Goal: Task Accomplishment & Management: Manage account settings

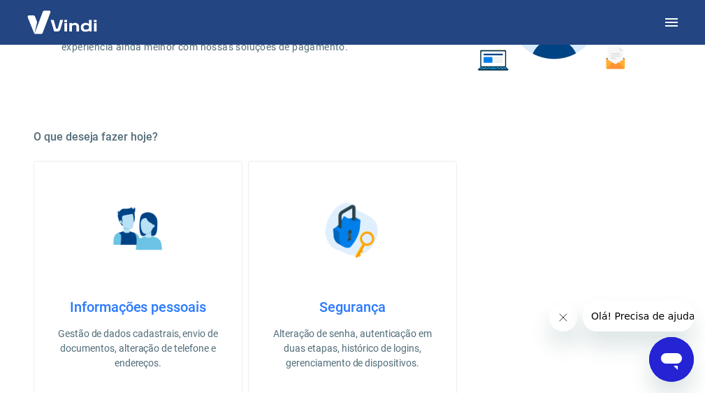
scroll to position [377, 0]
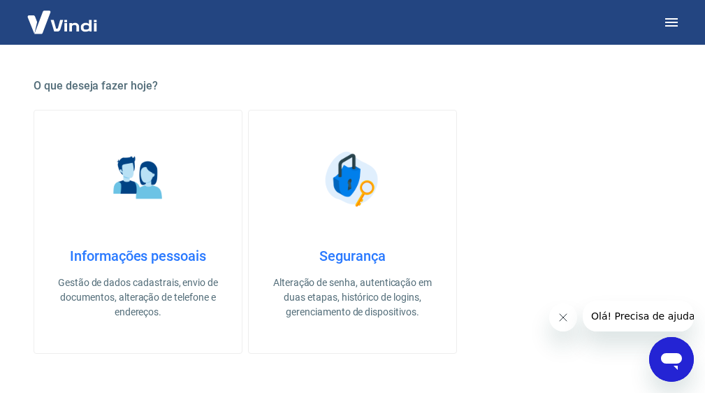
click at [160, 299] on p "Gestão de dados cadastrais, envio de documentos, alteração de telefone e endere…" at bounding box center [138, 297] width 163 height 44
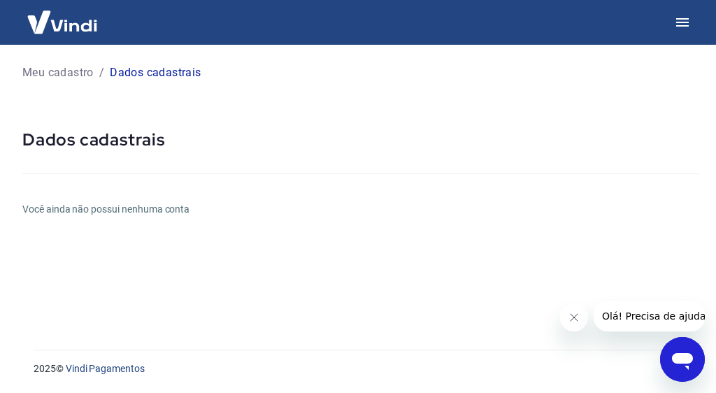
click at [76, 75] on p "Meu cadastro" at bounding box center [57, 72] width 71 height 17
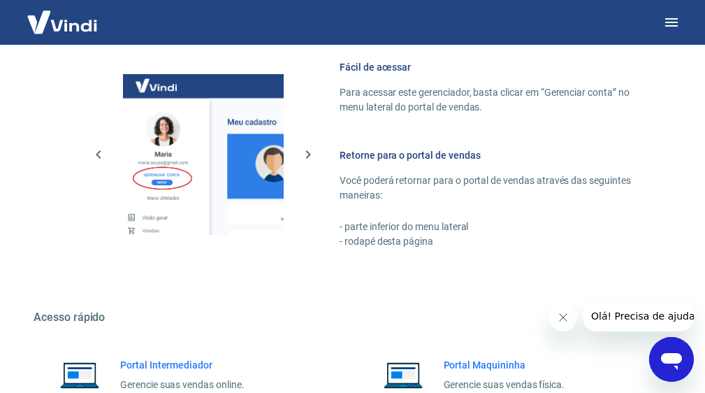
scroll to position [881, 0]
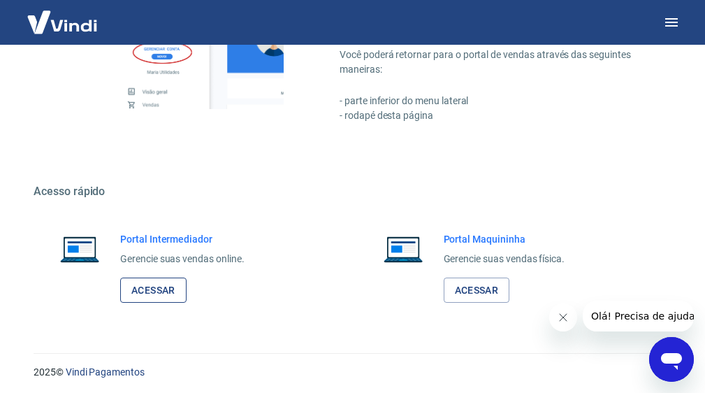
click at [150, 290] on link "Acessar" at bounding box center [153, 291] width 66 height 26
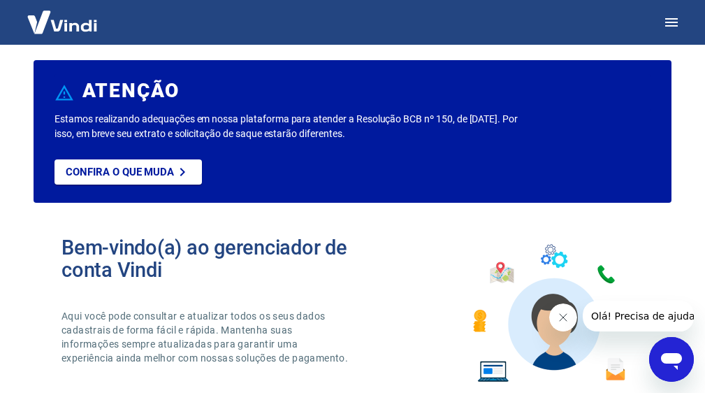
scroll to position [0, 0]
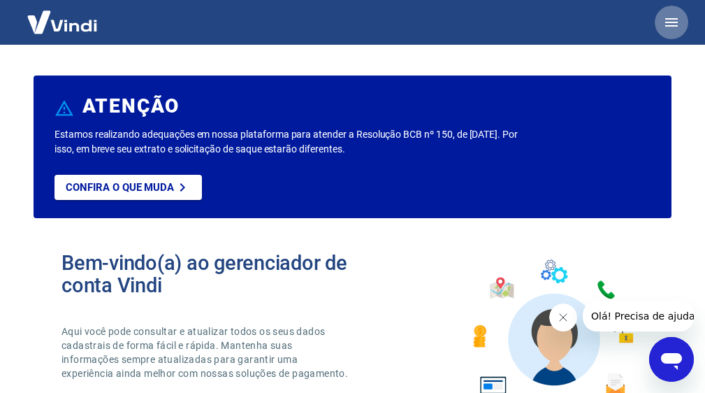
click at [676, 22] on icon "button" at bounding box center [671, 22] width 13 height 8
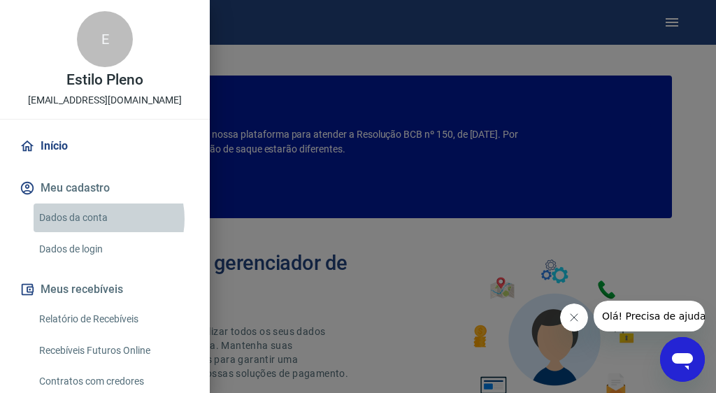
click at [97, 219] on link "Dados da conta" at bounding box center [113, 217] width 159 height 29
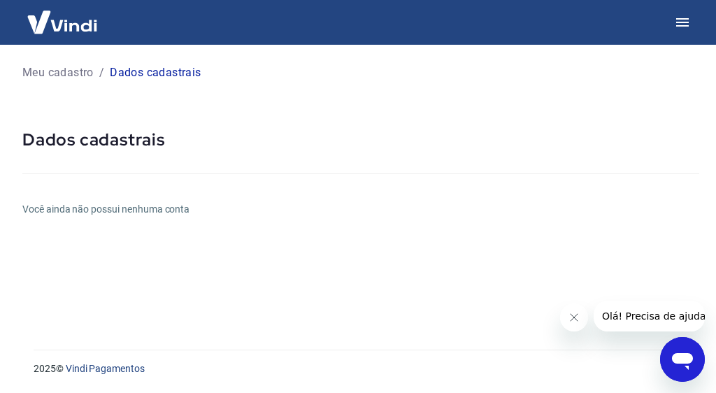
click at [571, 325] on button "Fechar mensagem da empresa" at bounding box center [574, 317] width 28 height 28
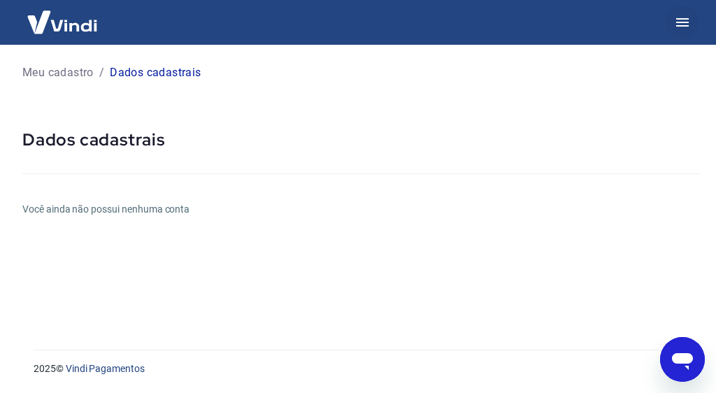
click at [680, 27] on icon "button" at bounding box center [682, 22] width 17 height 17
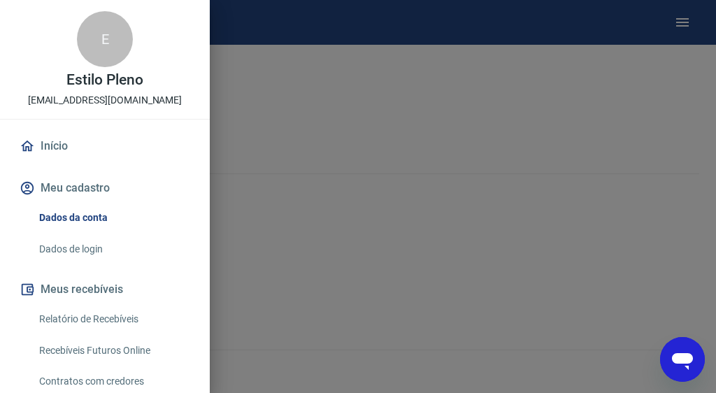
click at [86, 253] on link "Dados de login" at bounding box center [113, 249] width 159 height 29
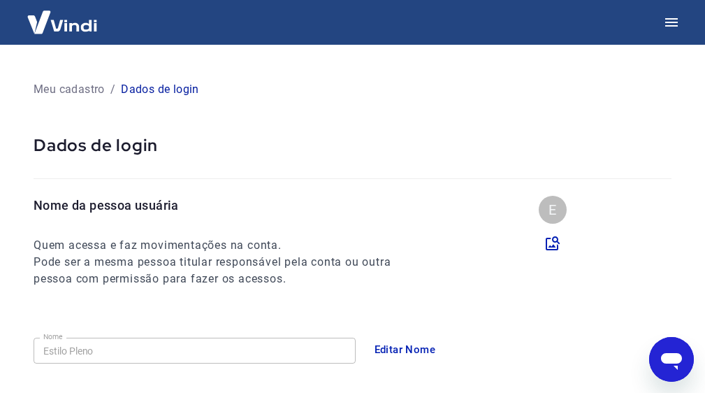
scroll to position [126, 0]
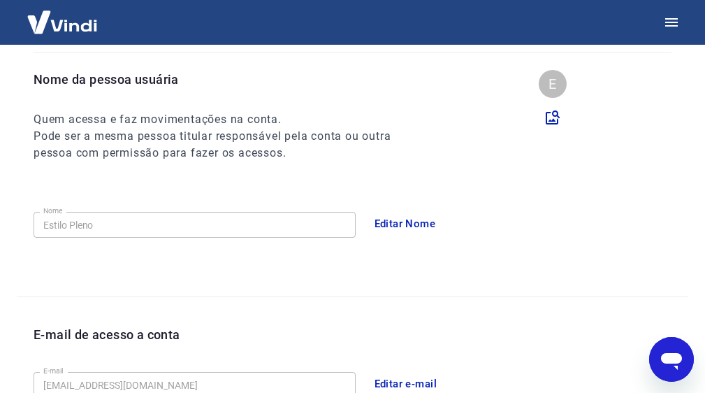
click at [421, 231] on button "Editar Nome" at bounding box center [405, 223] width 77 height 29
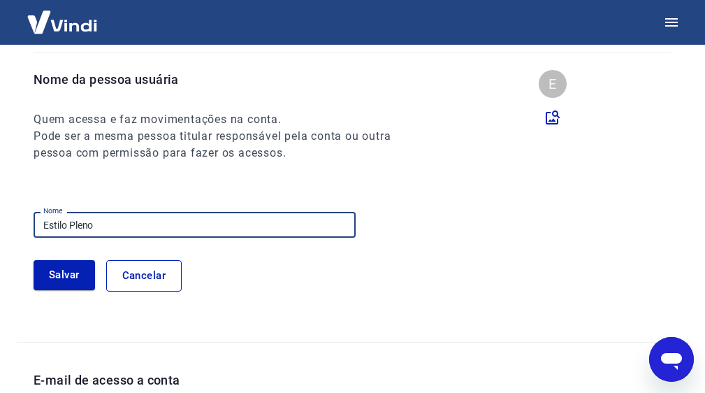
drag, startPoint x: 101, startPoint y: 231, endPoint x: 0, endPoint y: 220, distance: 101.3
click at [0, 220] on div "Meu cadastro / Dados de login Dados de login Nome da pessoa usuária Quem acessa…" at bounding box center [352, 336] width 705 height 835
type input "[PERSON_NAME] [PERSON_NAME] Menegoti"
click at [55, 280] on button "Salvar" at bounding box center [65, 274] width 62 height 29
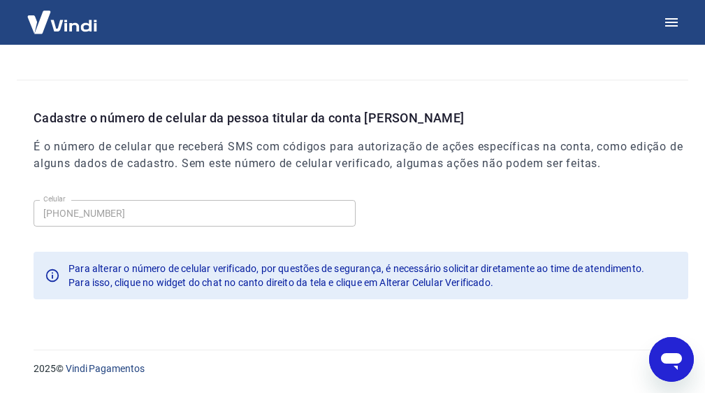
scroll to position [0, 0]
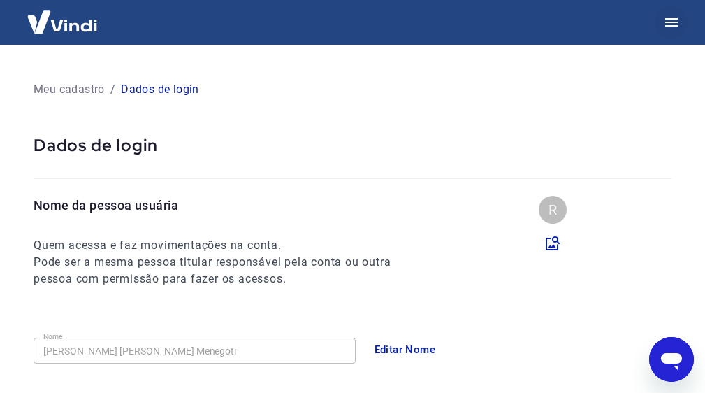
click at [663, 30] on icon "button" at bounding box center [671, 22] width 17 height 17
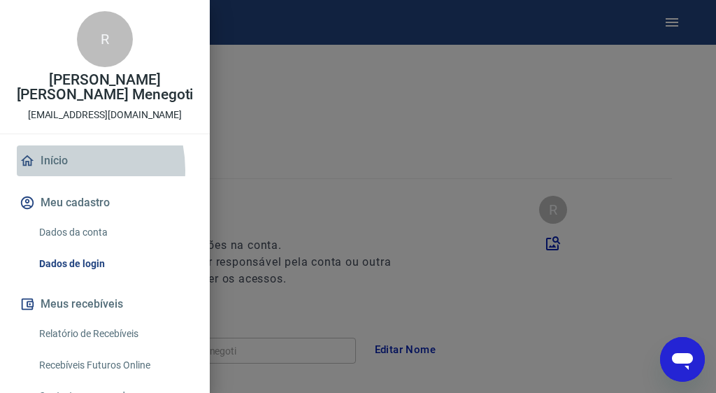
click at [54, 170] on link "Início" at bounding box center [105, 160] width 176 height 31
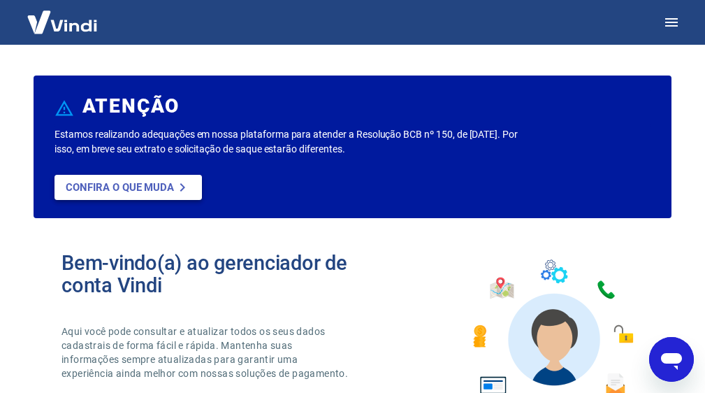
click at [93, 193] on p "Confira o que muda" at bounding box center [120, 187] width 108 height 13
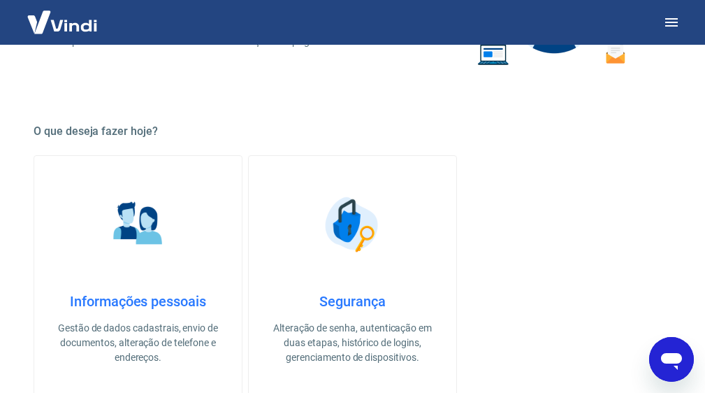
scroll to position [377, 0]
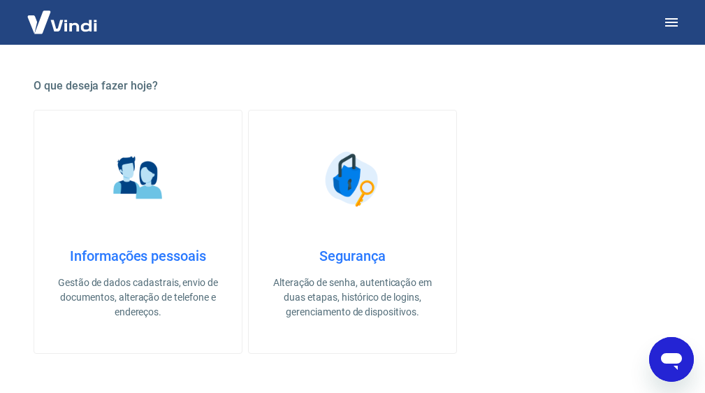
click at [77, 256] on h4 "Informações pessoais" at bounding box center [138, 255] width 163 height 17
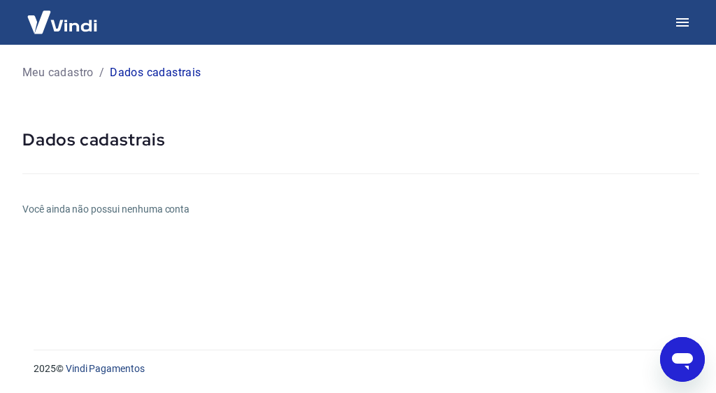
click at [100, 212] on h6 "Você ainda não possui nenhuma conta" at bounding box center [360, 209] width 677 height 15
click at [684, 27] on icon "button" at bounding box center [682, 22] width 17 height 17
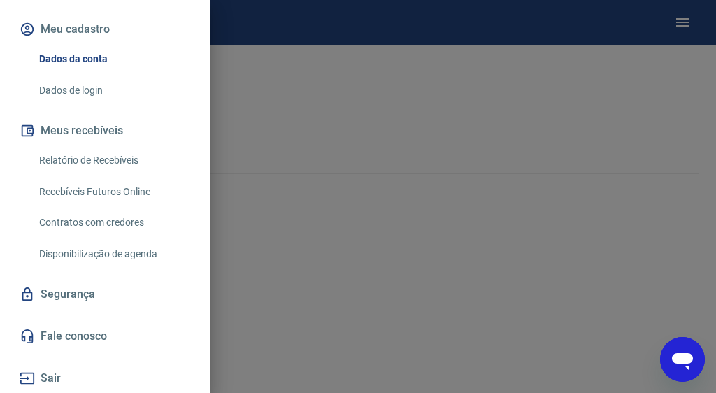
scroll to position [174, 0]
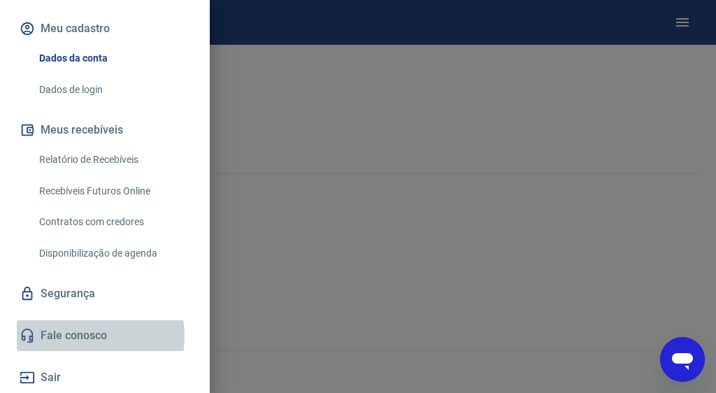
click at [85, 336] on link "Fale conosco" at bounding box center [105, 335] width 176 height 31
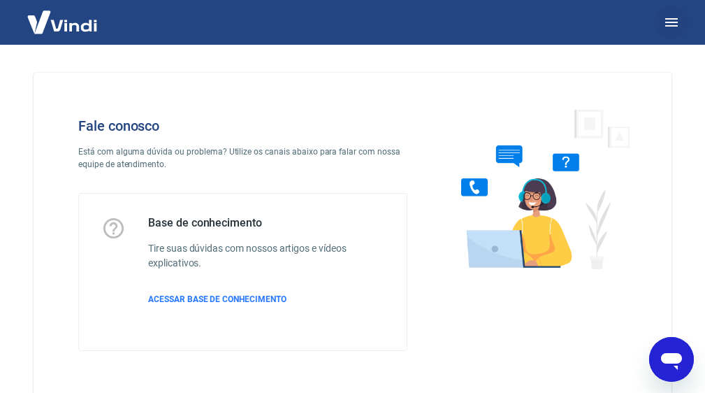
click at [669, 21] on icon "button" at bounding box center [671, 22] width 17 height 17
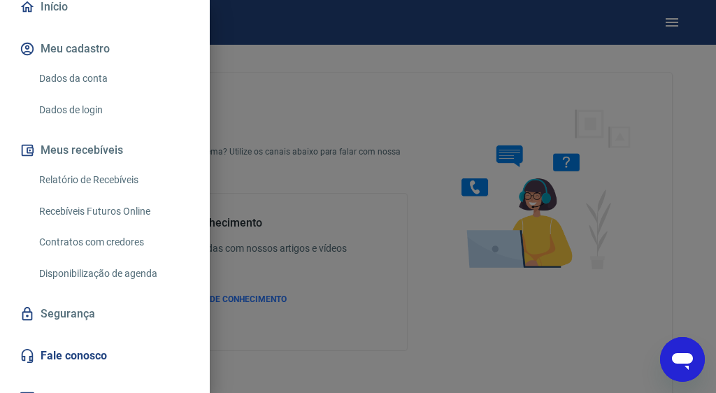
scroll to position [174, 0]
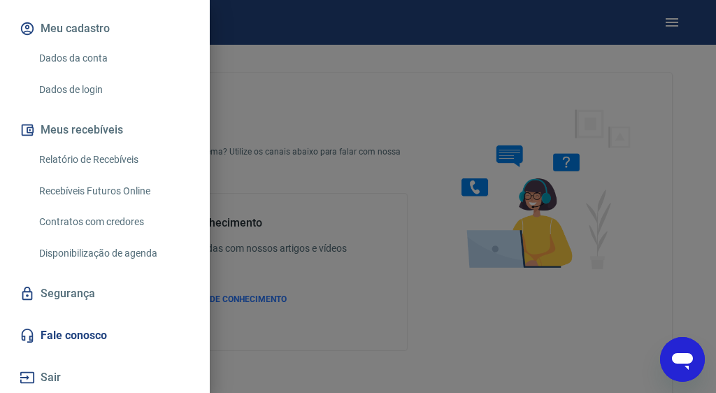
click at [49, 377] on button "Sair" at bounding box center [105, 377] width 176 height 31
